Goal: Task Accomplishment & Management: Manage account settings

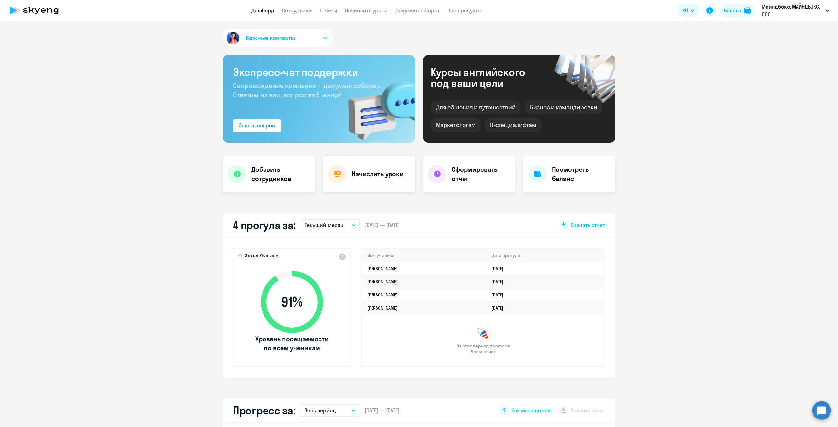
click at [376, 177] on h4 "Начислить уроки" at bounding box center [377, 174] width 52 height 9
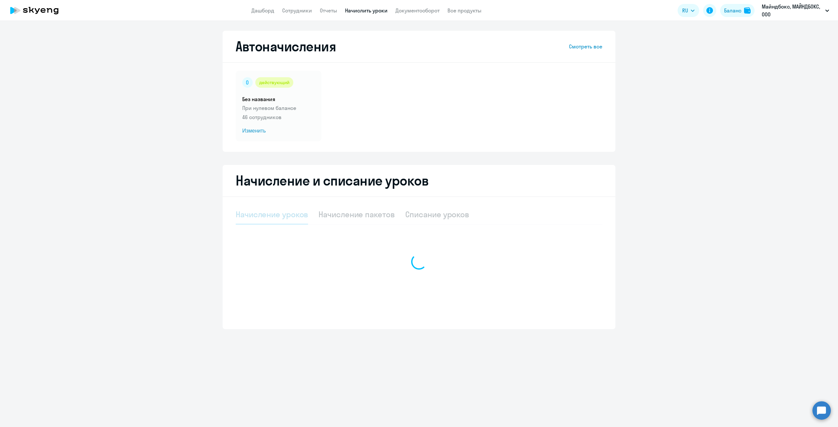
select select "10"
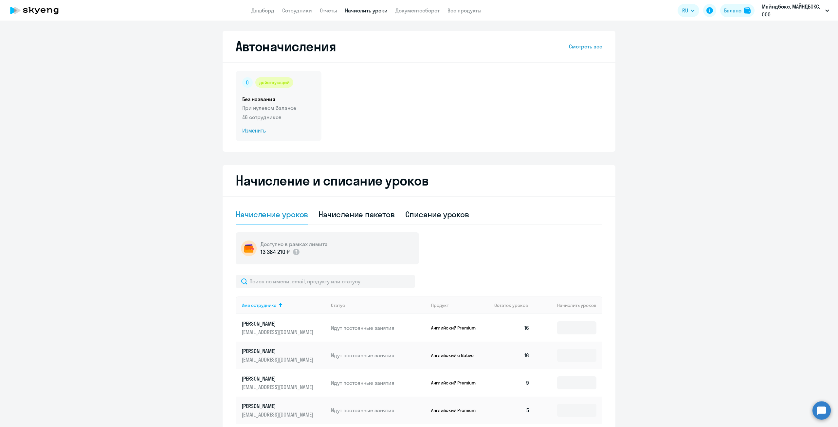
click at [267, 107] on p "При нулевом балансе" at bounding box center [278, 108] width 73 height 8
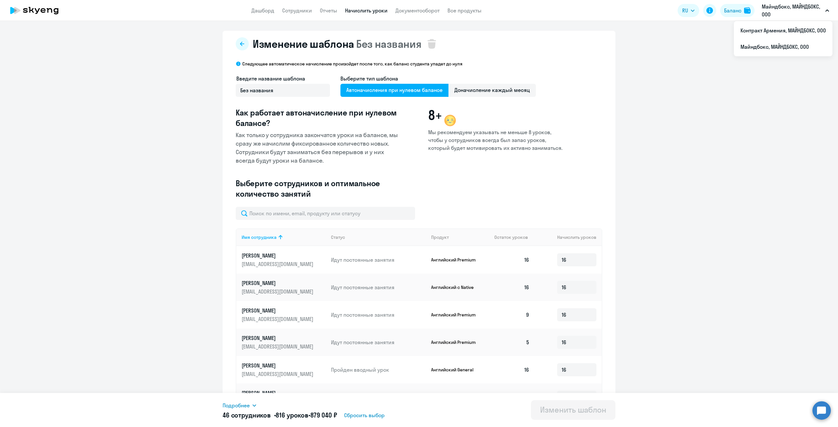
scroll to position [149, 0]
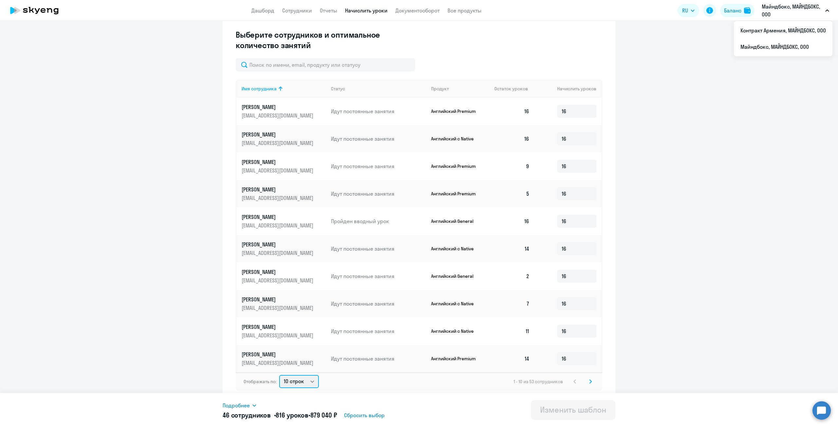
click at [298, 377] on select "10 строк 30 строк 50 строк" at bounding box center [299, 381] width 40 height 13
select select "50"
click at [279, 375] on select "10 строк 30 строк 50 строк" at bounding box center [299, 381] width 40 height 13
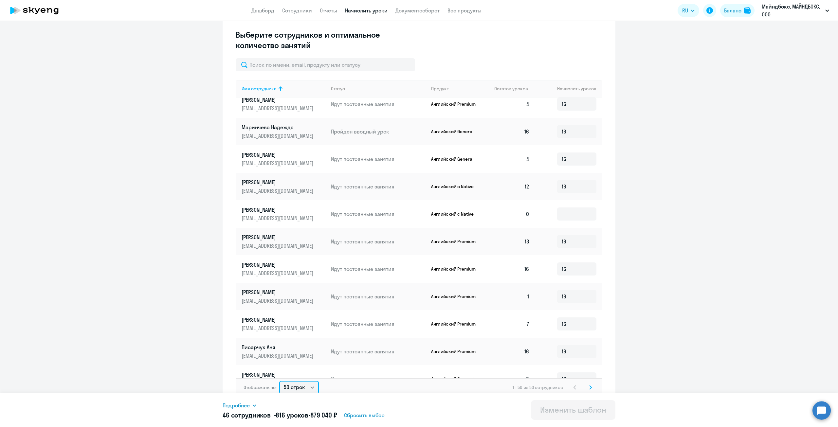
scroll to position [687, 0]
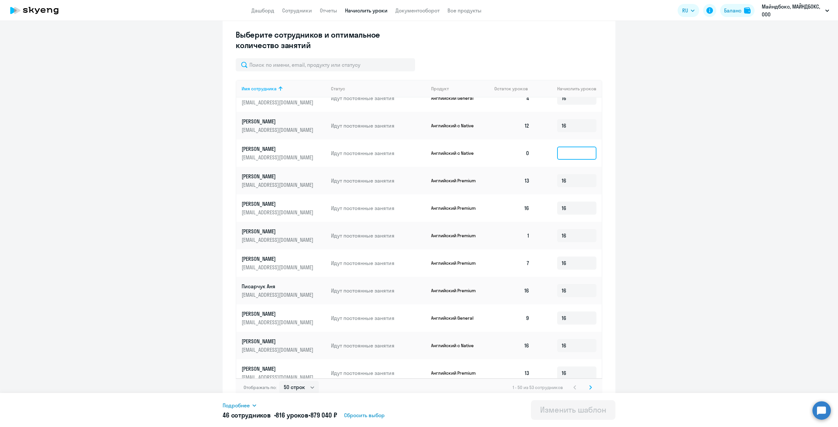
click at [567, 149] on input at bounding box center [576, 153] width 39 height 13
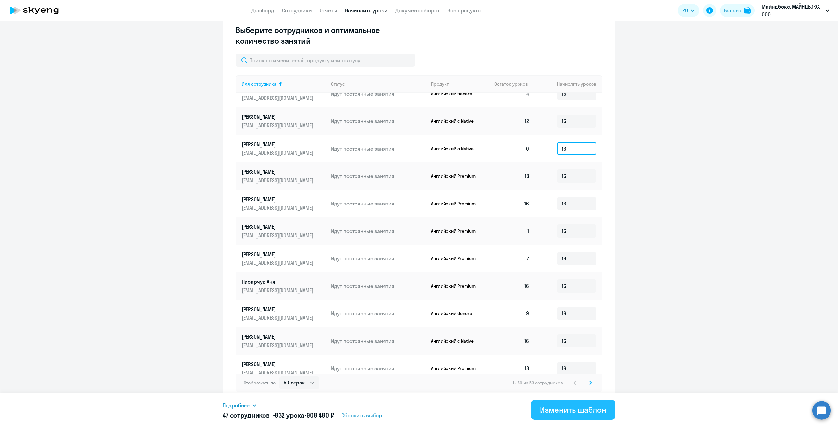
scroll to position [154, 0]
type input "16"
click at [556, 414] on div "Изменить шаблон" at bounding box center [573, 409] width 66 height 10
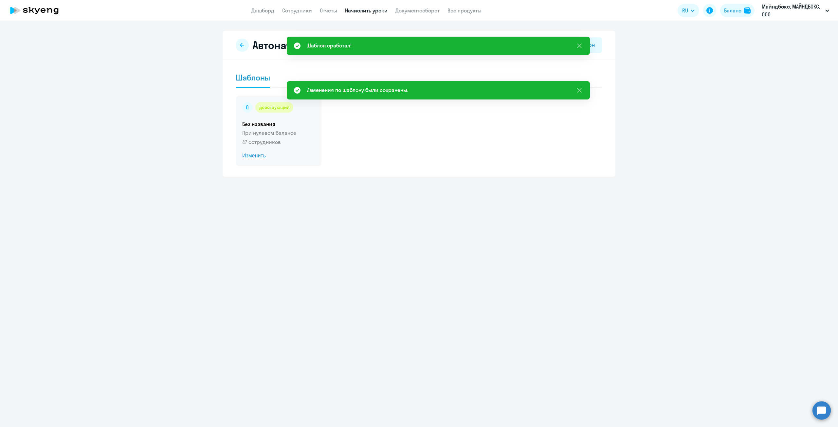
click at [301, 144] on p "47 сотрудников" at bounding box center [278, 142] width 73 height 8
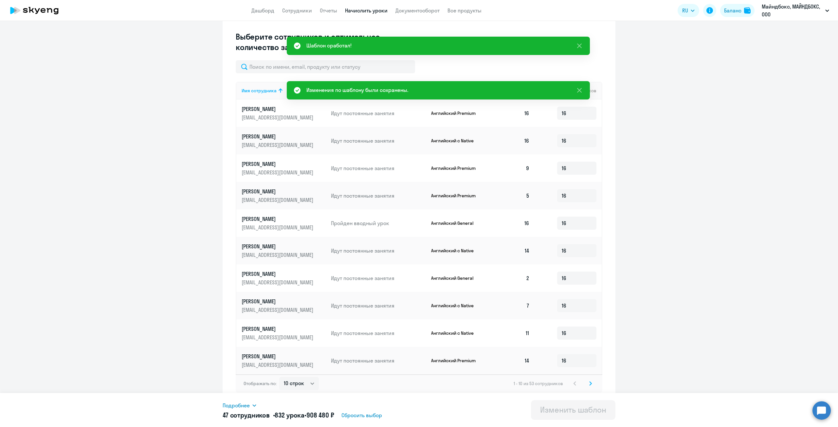
scroll to position [149, 0]
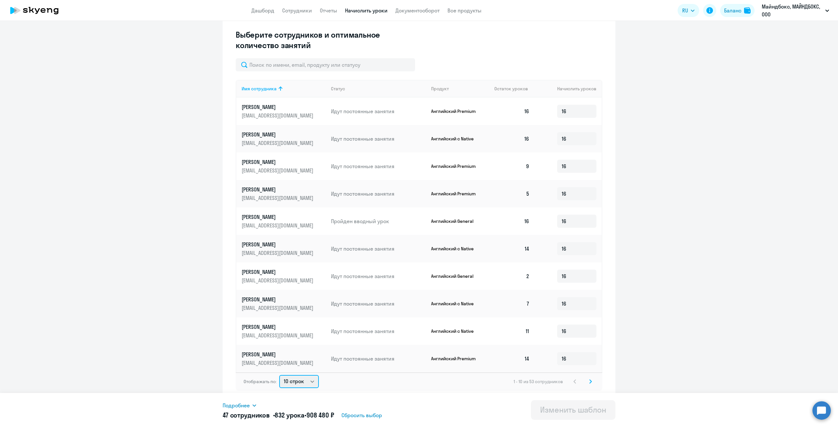
click at [296, 382] on select "10 строк 30 строк 50 строк" at bounding box center [299, 381] width 40 height 13
select select "50"
click at [279, 375] on select "10 строк 30 строк 50 строк" at bounding box center [299, 381] width 40 height 13
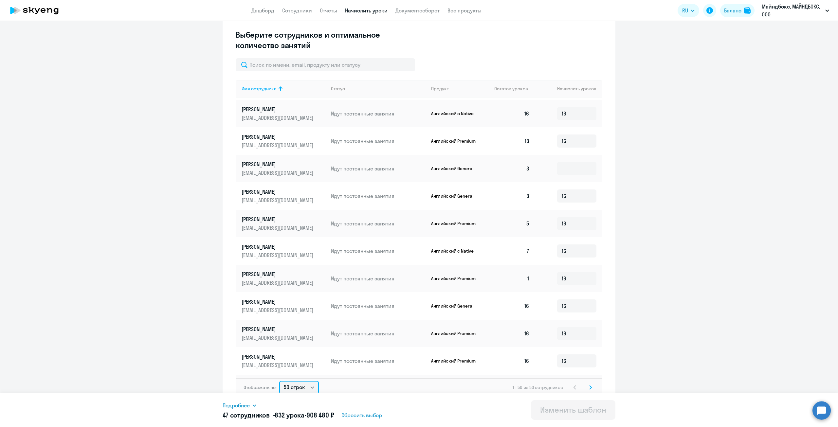
scroll to position [916, 0]
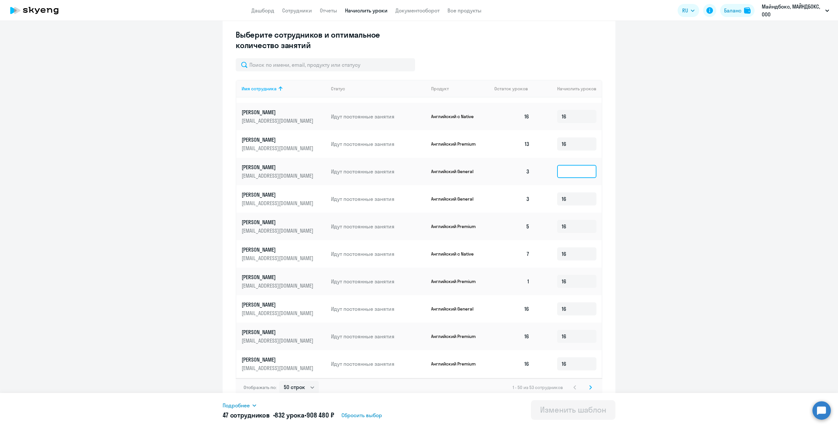
click at [570, 168] on input at bounding box center [576, 171] width 39 height 13
type input "16"
click at [546, 420] on div "Подробнее Имя сотрудника Продукт Начислить уроков [PERSON_NAME] с Native 16 [PE…" at bounding box center [419, 410] width 393 height 34
click at [546, 416] on button "Изменить шаблон" at bounding box center [573, 410] width 84 height 20
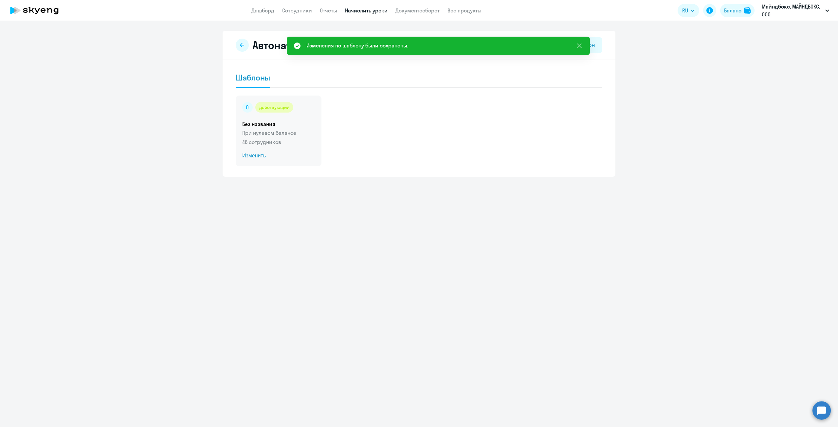
click at [271, 141] on p "48 сотрудников" at bounding box center [278, 142] width 73 height 8
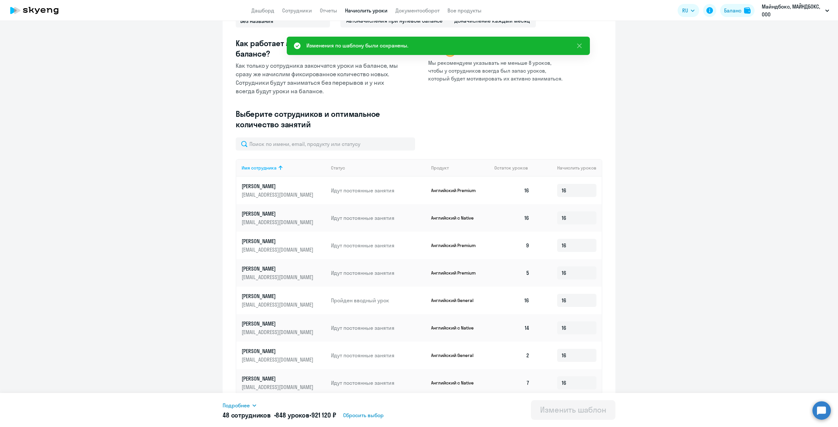
scroll to position [149, 0]
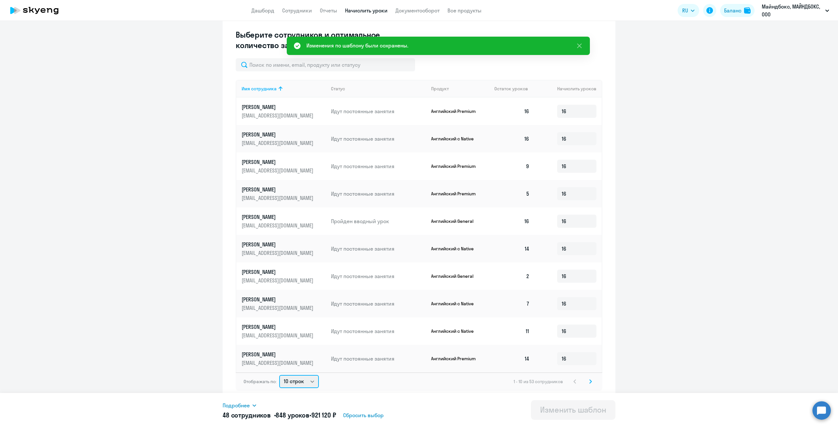
click at [288, 383] on select "10 строк 30 строк 50 строк" at bounding box center [299, 381] width 40 height 13
select select "50"
click at [279, 375] on select "10 строк 30 строк 50 строк" at bounding box center [299, 381] width 40 height 13
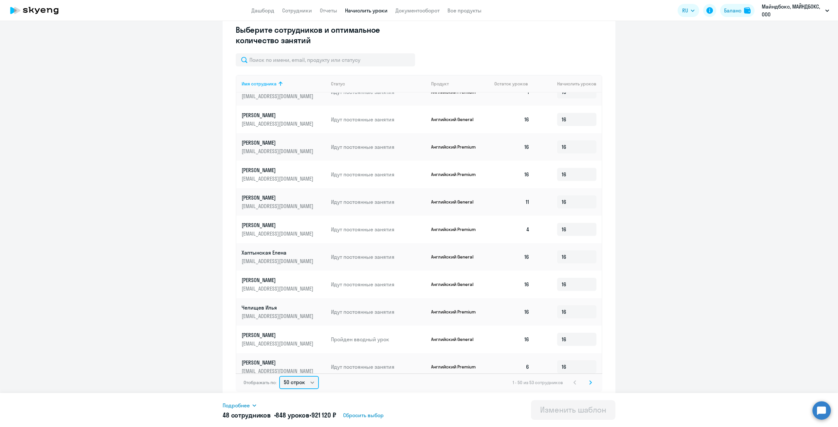
scroll to position [154, 0]
click at [608, 307] on div "Изменение шаблона Без названия Следующее автоматическое начисление произойдет п…" at bounding box center [419, 138] width 393 height 525
click at [589, 383] on svg-icon at bounding box center [590, 382] width 8 height 8
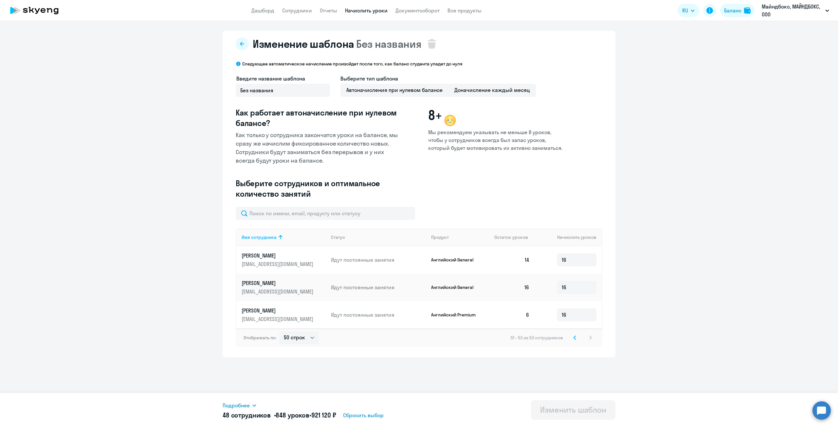
scroll to position [0, 0]
click at [303, 339] on select "10 строк 30 строк 50 строк" at bounding box center [299, 337] width 40 height 13
click at [279, 331] on select "10 строк 30 строк 50 строк" at bounding box center [299, 337] width 40 height 13
click at [242, 46] on icon at bounding box center [242, 43] width 5 height 5
